Goal: Task Accomplishment & Management: Manage account settings

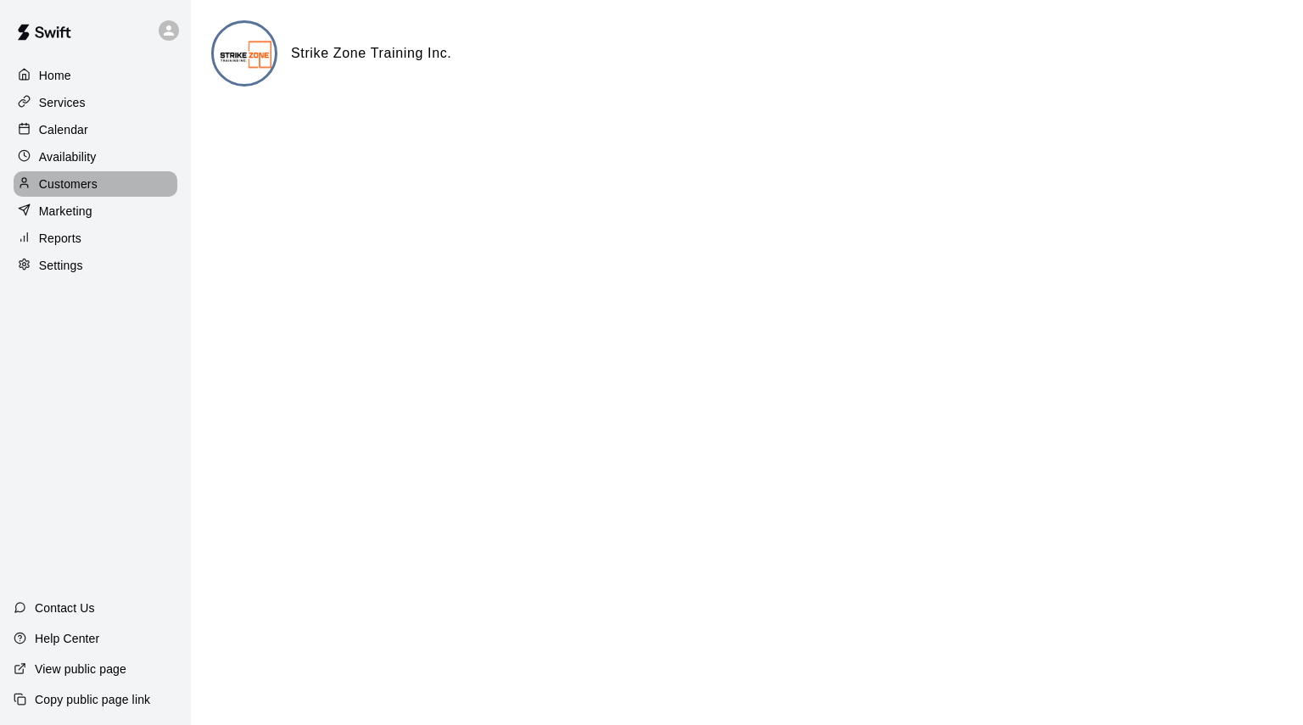
click at [70, 182] on p "Customers" at bounding box center [68, 184] width 59 height 17
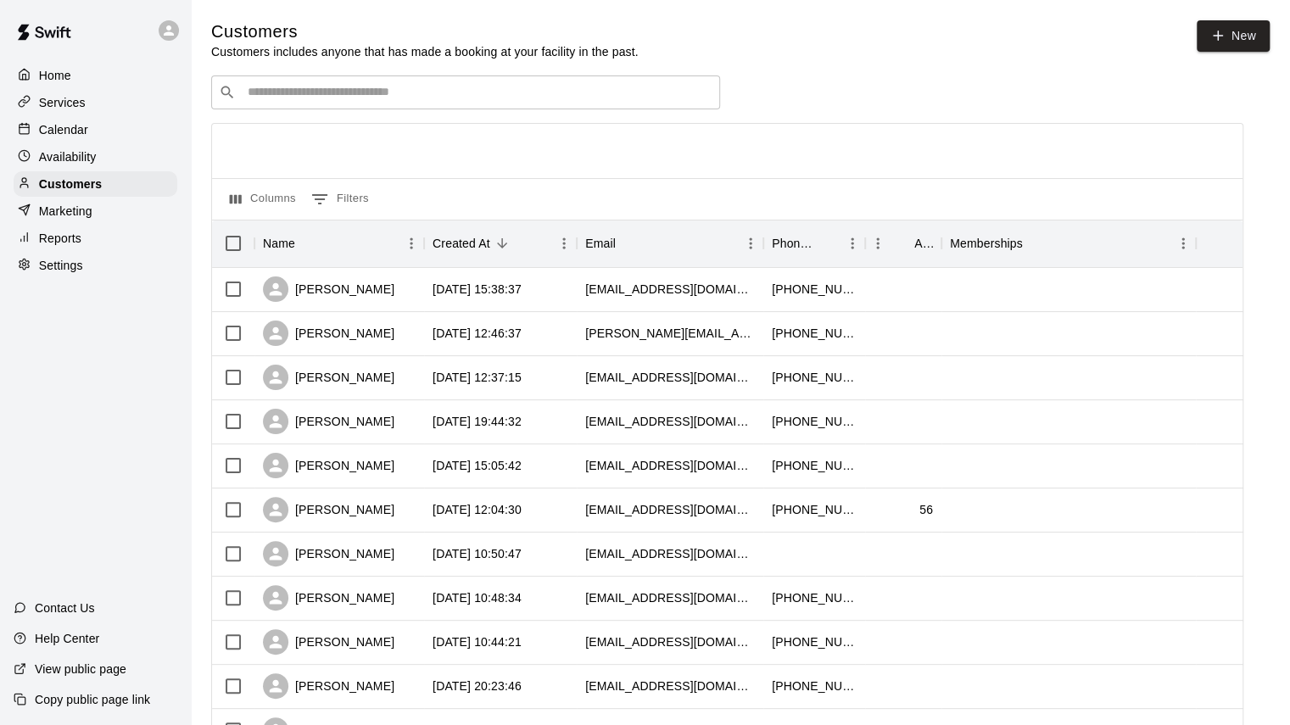
click at [600, 105] on div "​ ​" at bounding box center [465, 93] width 509 height 34
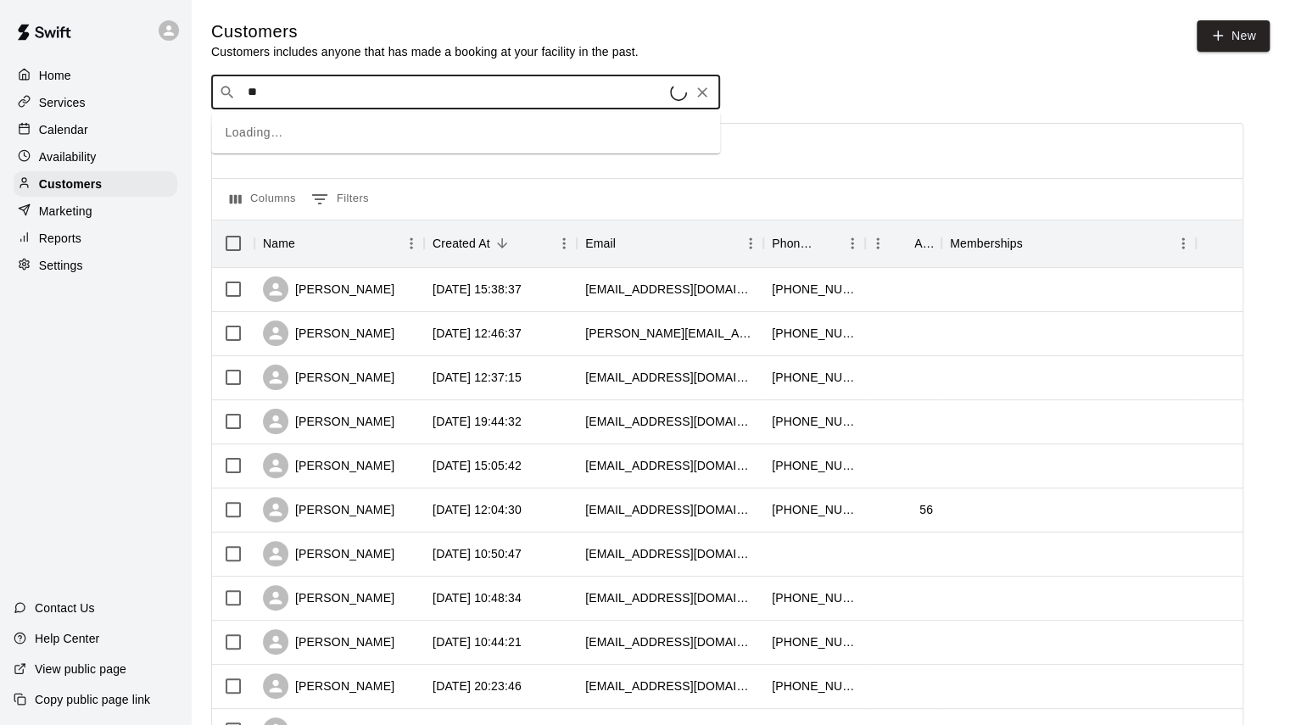
type input "***"
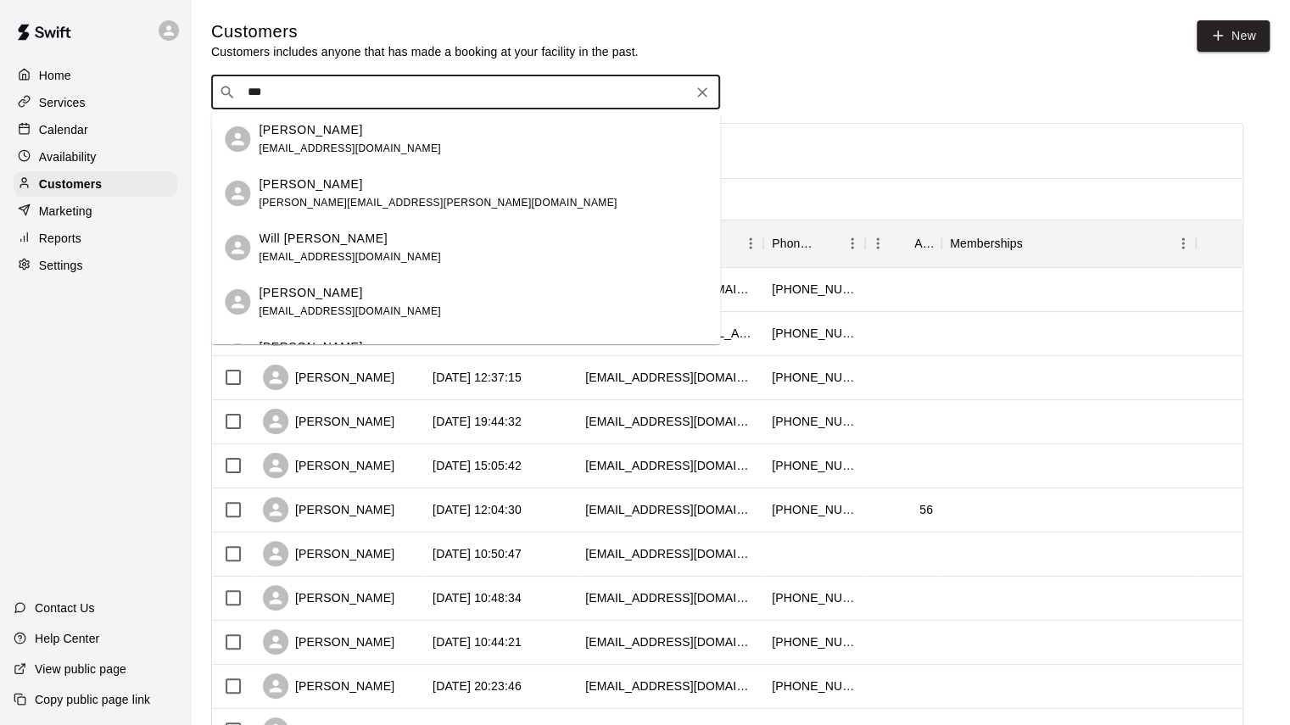
click at [407, 154] on div "[PERSON_NAME] [EMAIL_ADDRESS][DOMAIN_NAME]" at bounding box center [483, 139] width 448 height 36
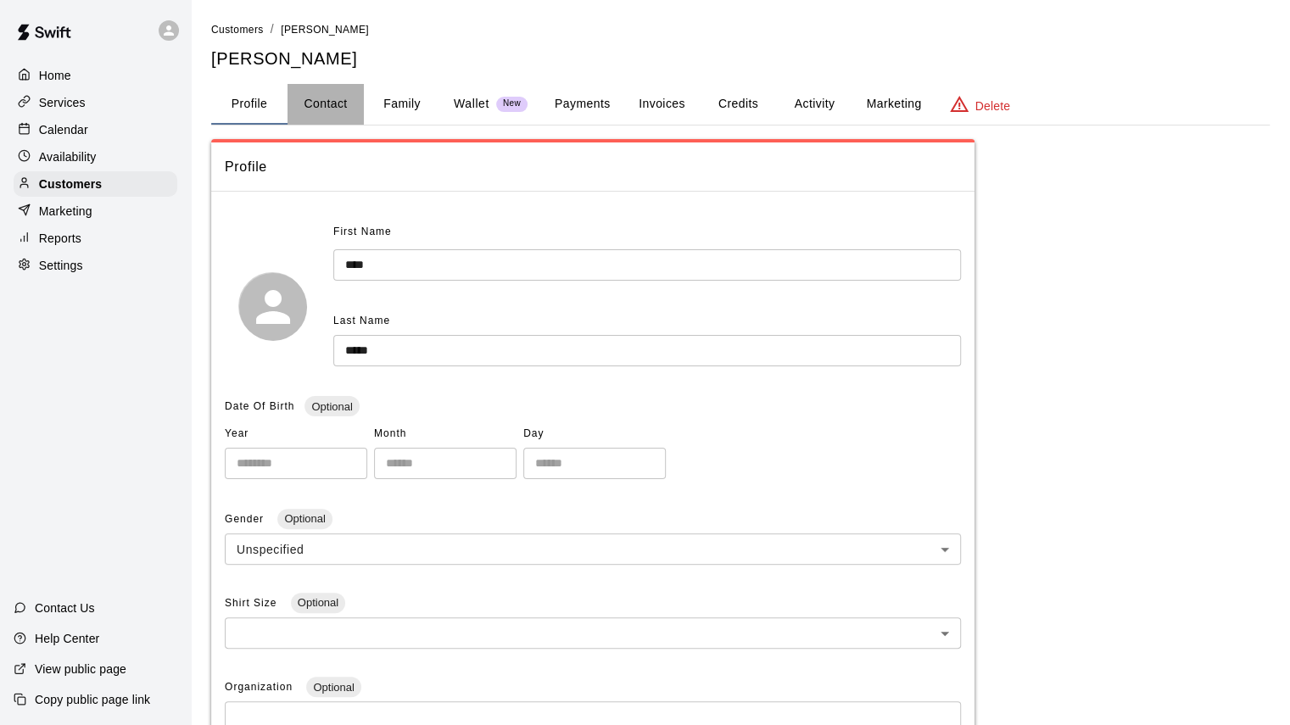
click at [316, 115] on button "Contact" at bounding box center [326, 104] width 76 height 41
select select "**"
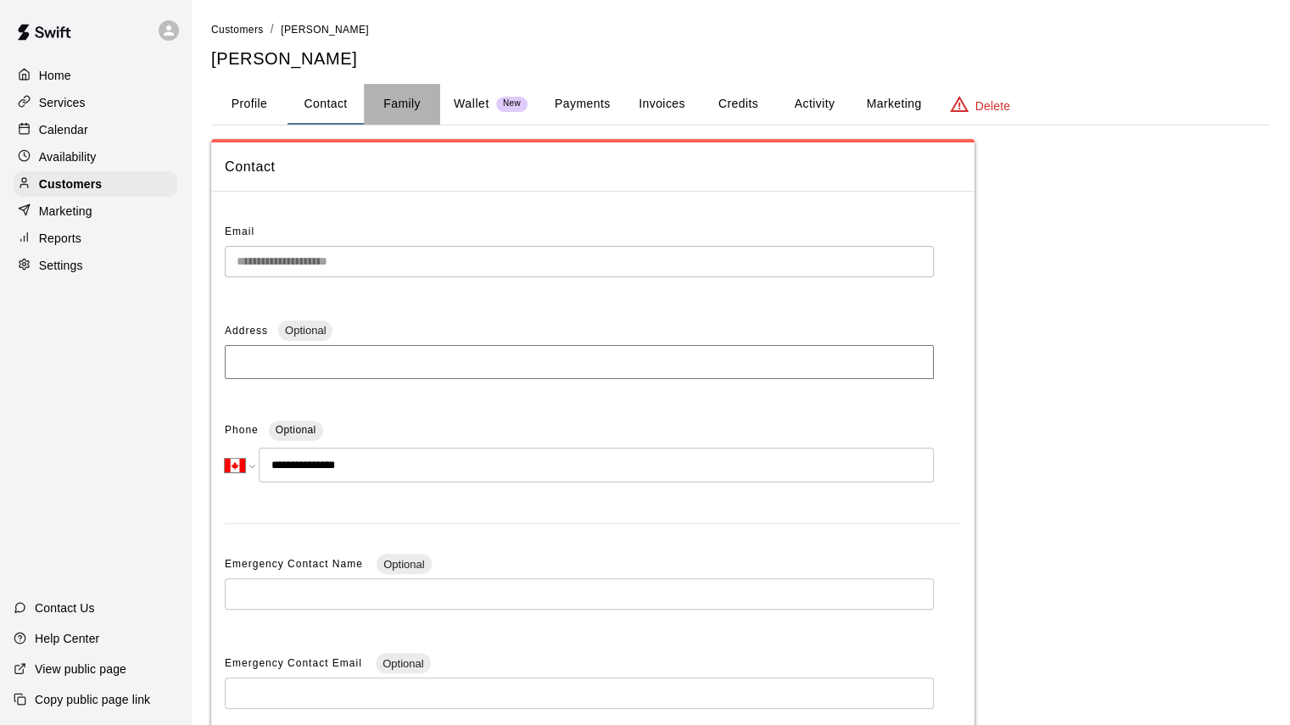
click at [396, 108] on button "Family" at bounding box center [402, 104] width 76 height 41
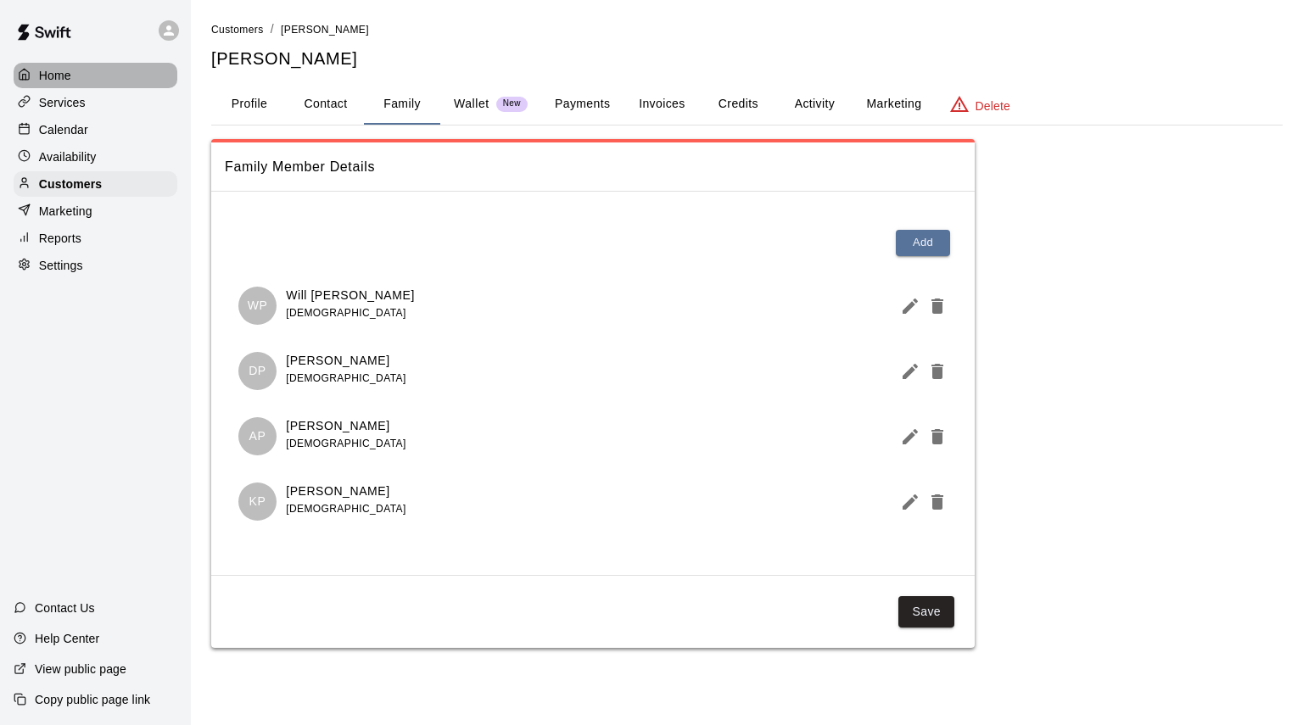
click at [43, 81] on p "Home" at bounding box center [55, 75] width 32 height 17
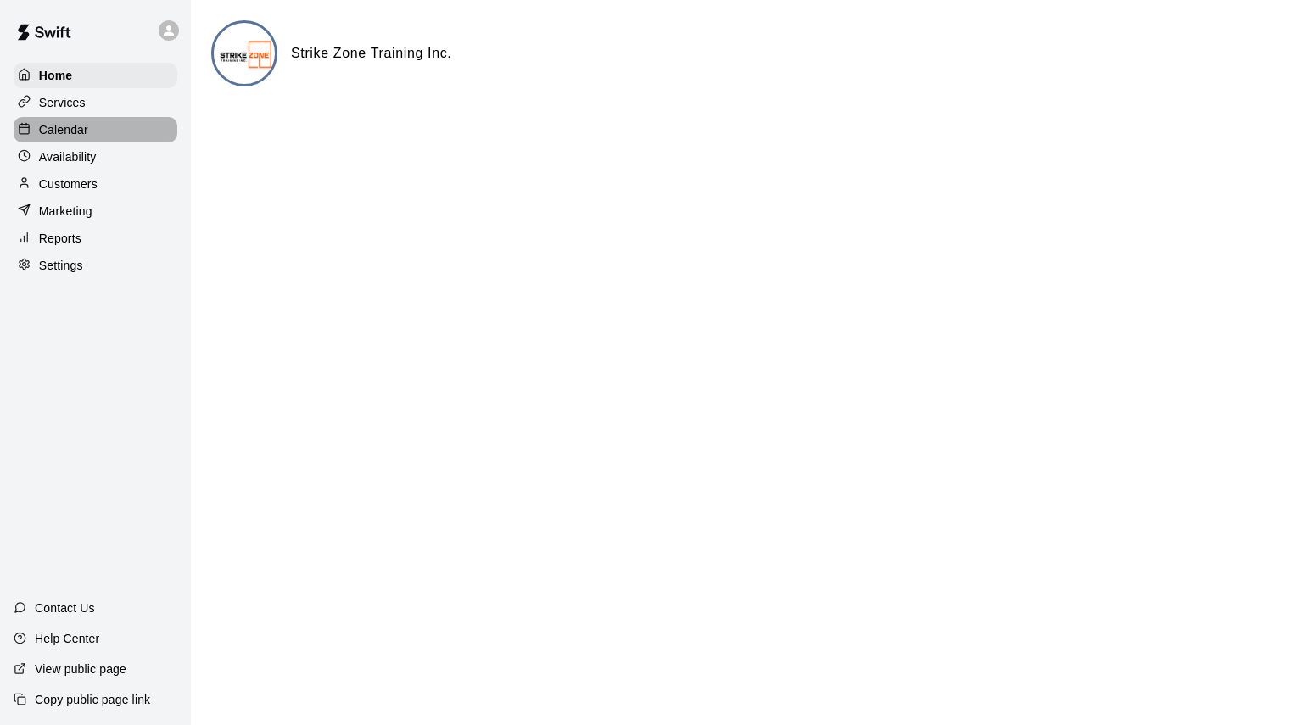
click at [53, 135] on p "Calendar" at bounding box center [63, 129] width 49 height 17
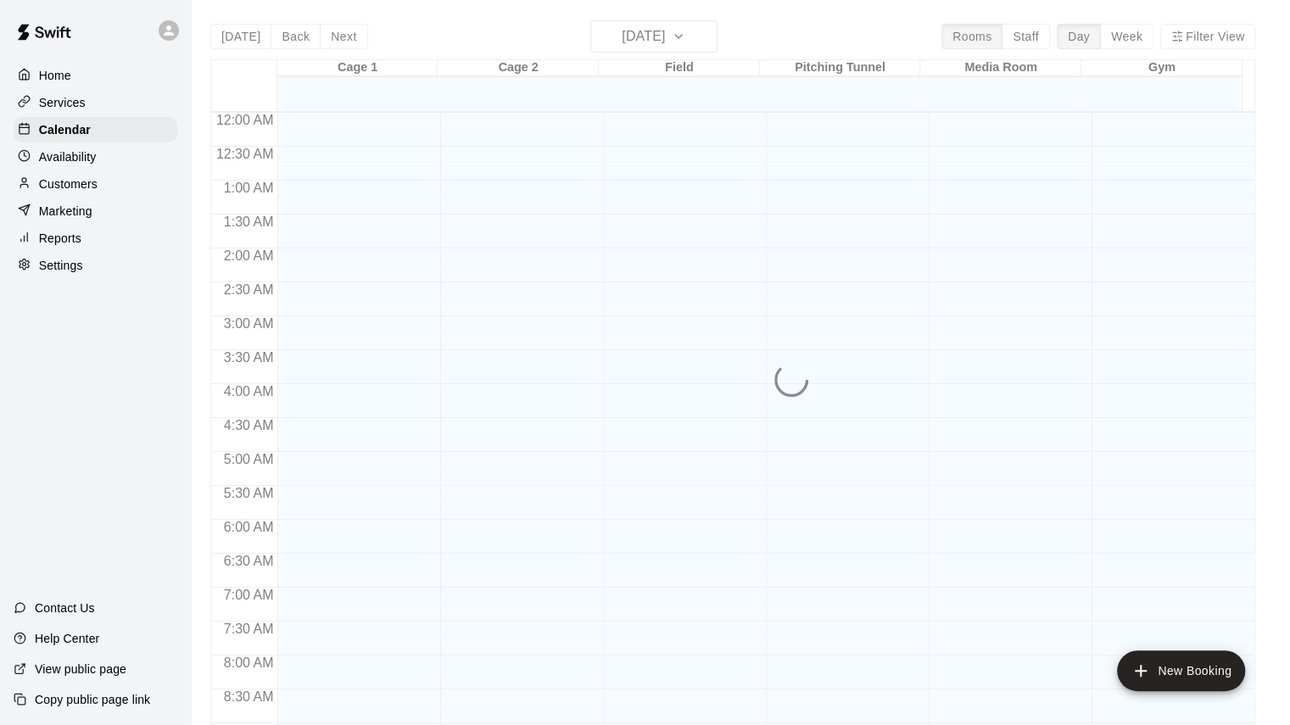
scroll to position [857, 0]
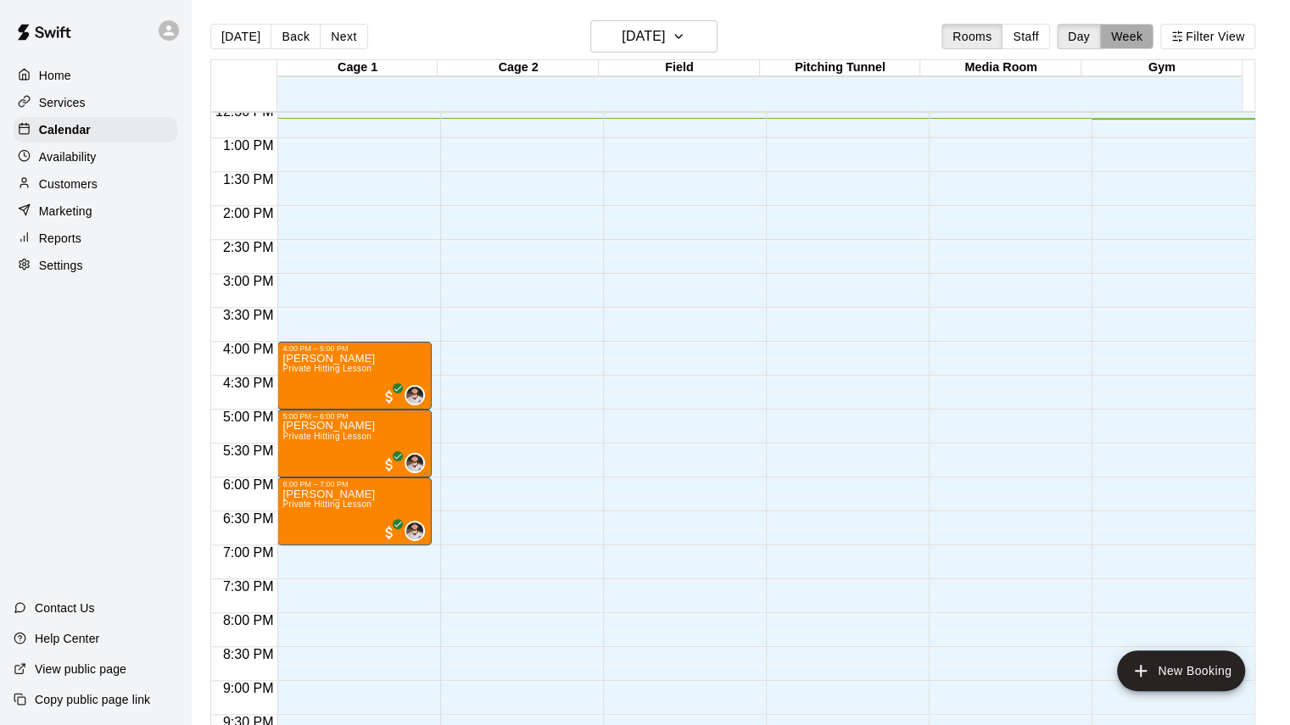
click at [1145, 48] on button "Week" at bounding box center [1126, 36] width 53 height 25
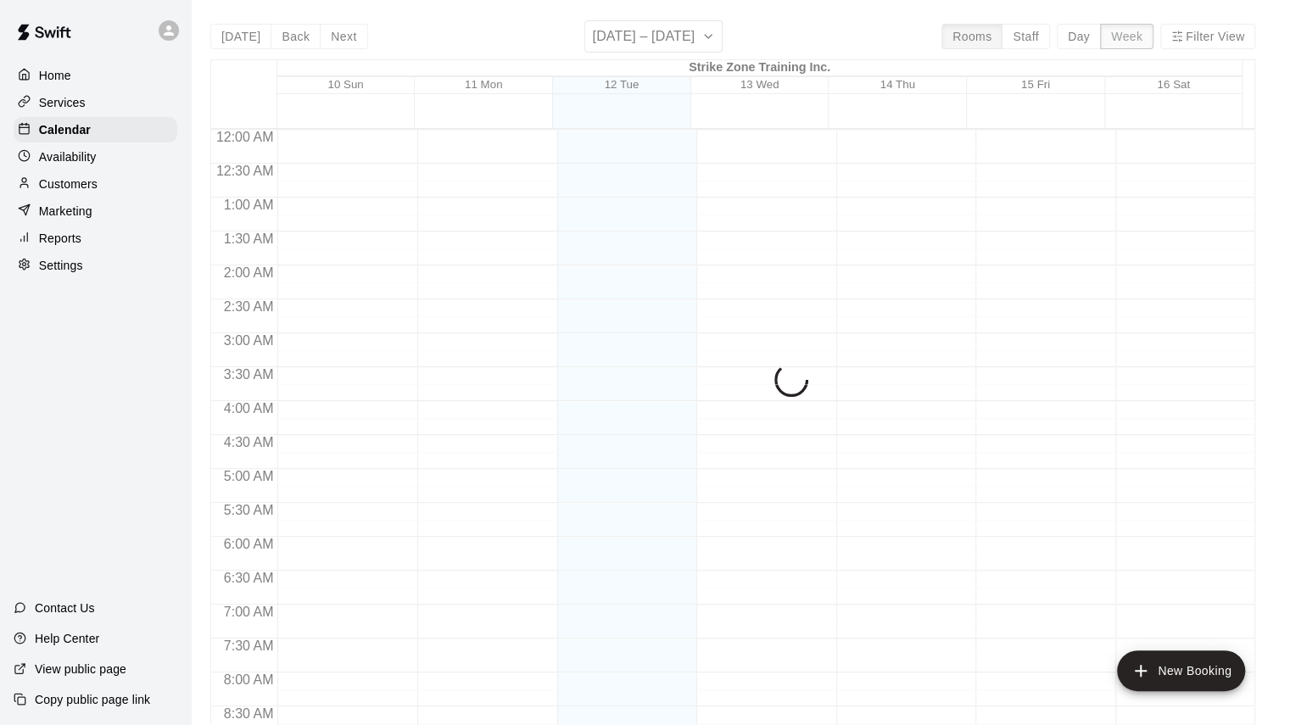
scroll to position [864, 0]
